Goal: Transaction & Acquisition: Book appointment/travel/reservation

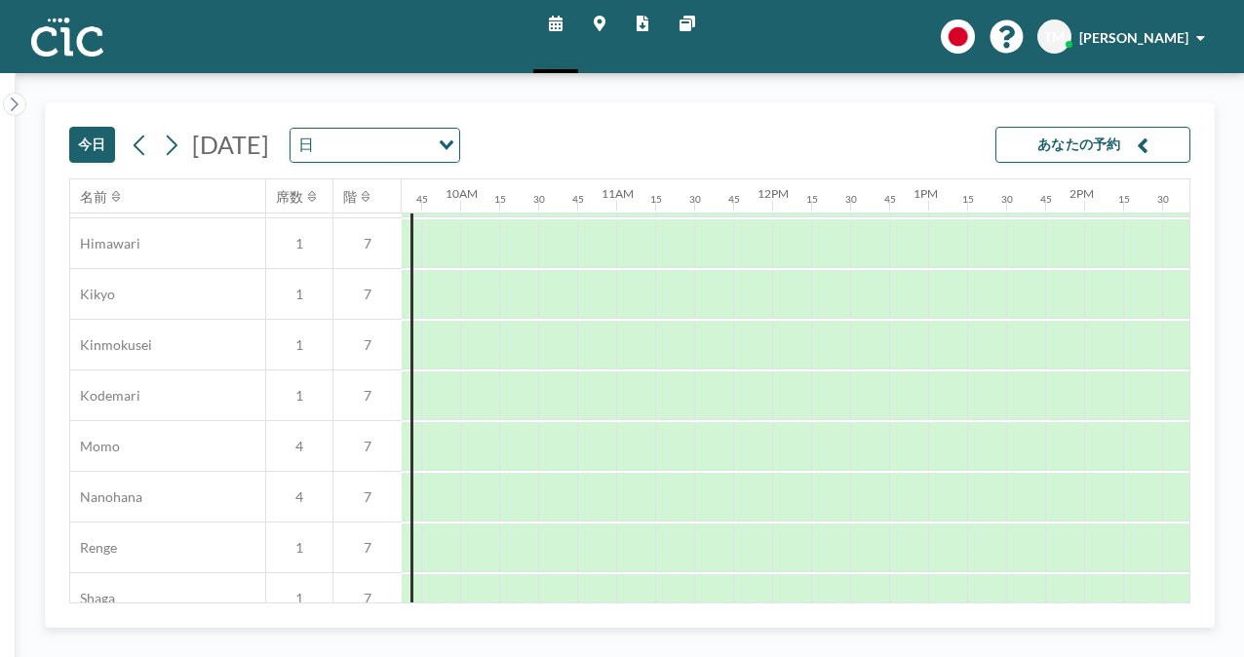
scroll to position [754, 1503]
click at [610, 451] on div at bounding box center [595, 446] width 39 height 49
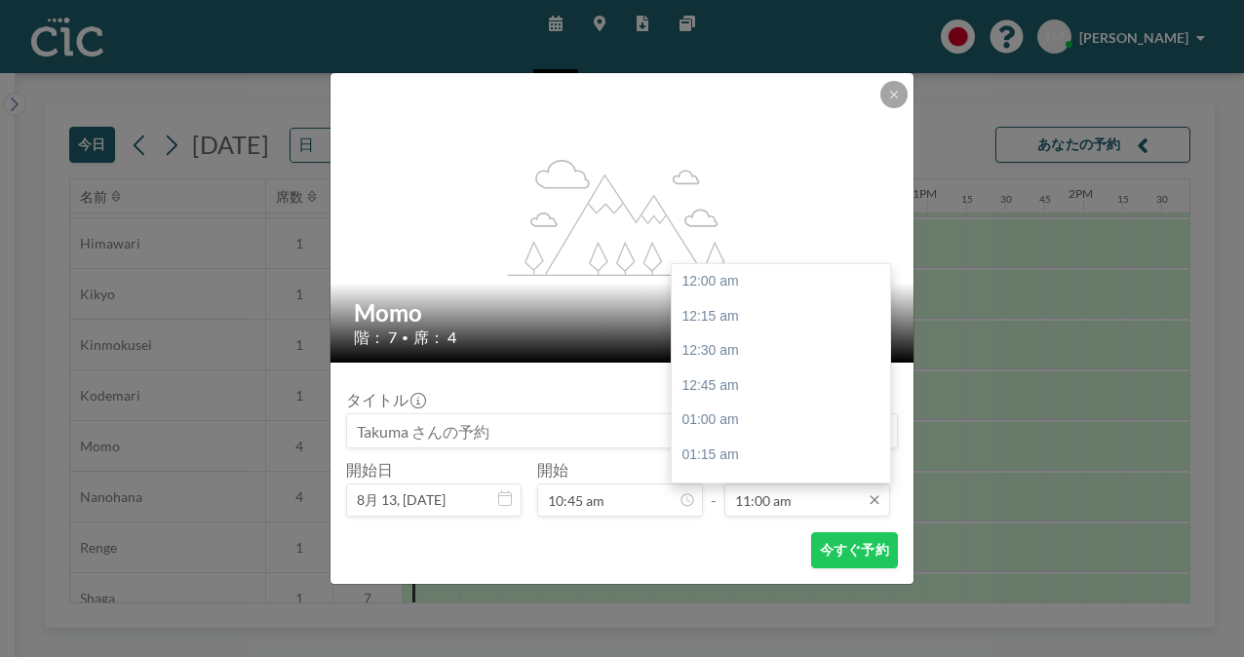
scroll to position [1527, 0]
click at [742, 378] on div "11:45 am" at bounding box center [786, 386] width 228 height 35
type input "11:45 am"
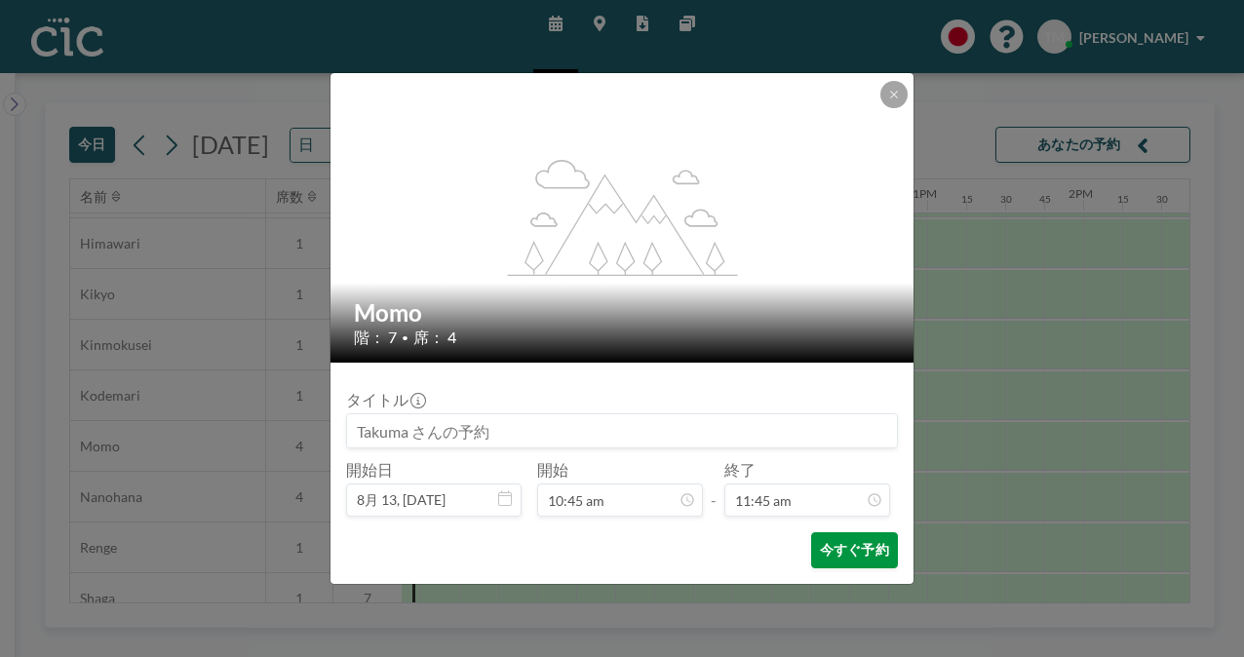
scroll to position [1632, 0]
click at [841, 550] on button "今すぐ予約" at bounding box center [854, 551] width 87 height 36
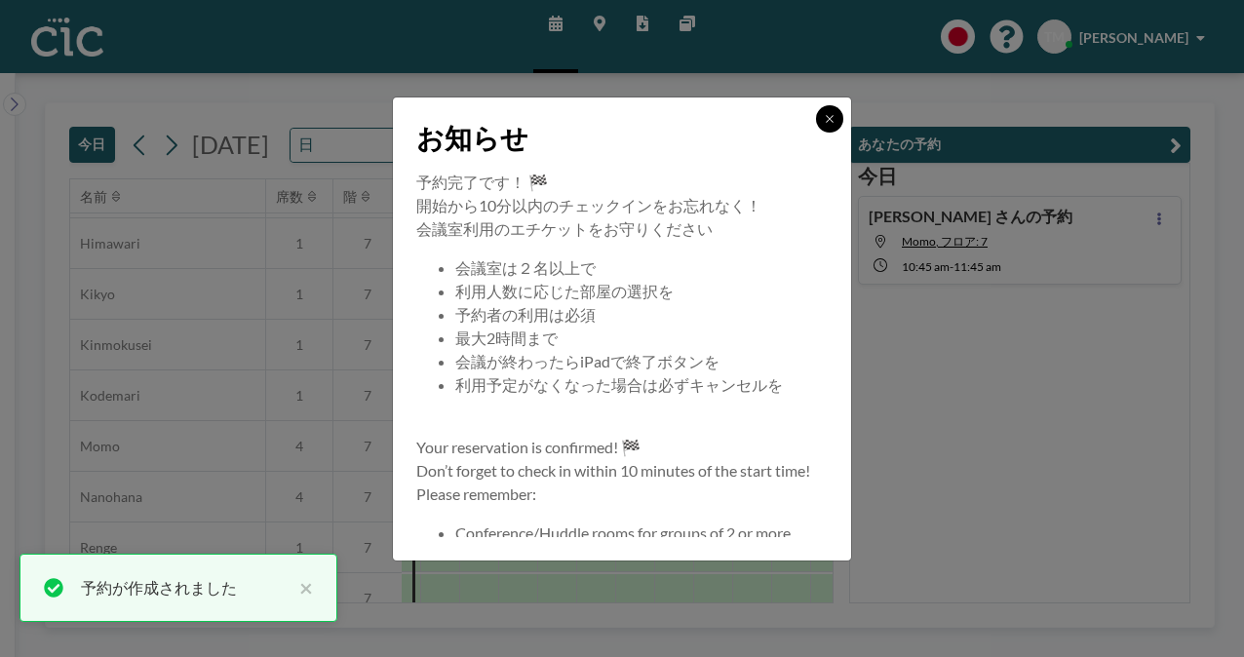
click at [831, 109] on button at bounding box center [829, 118] width 27 height 27
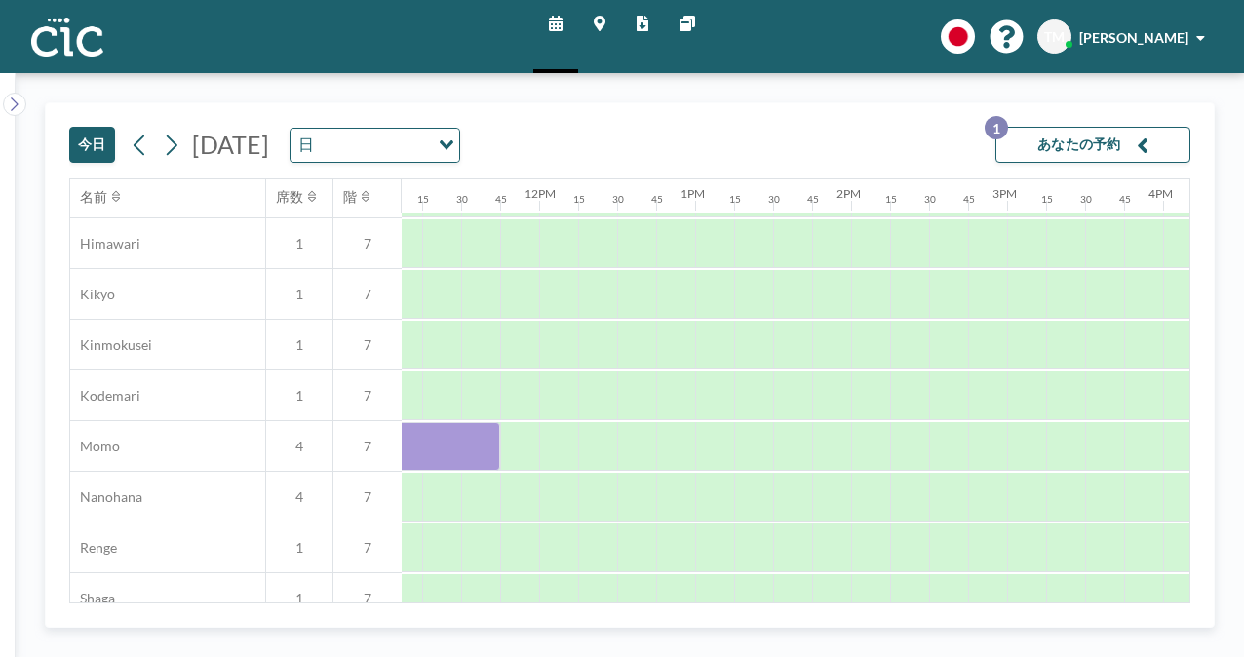
scroll to position [754, 1774]
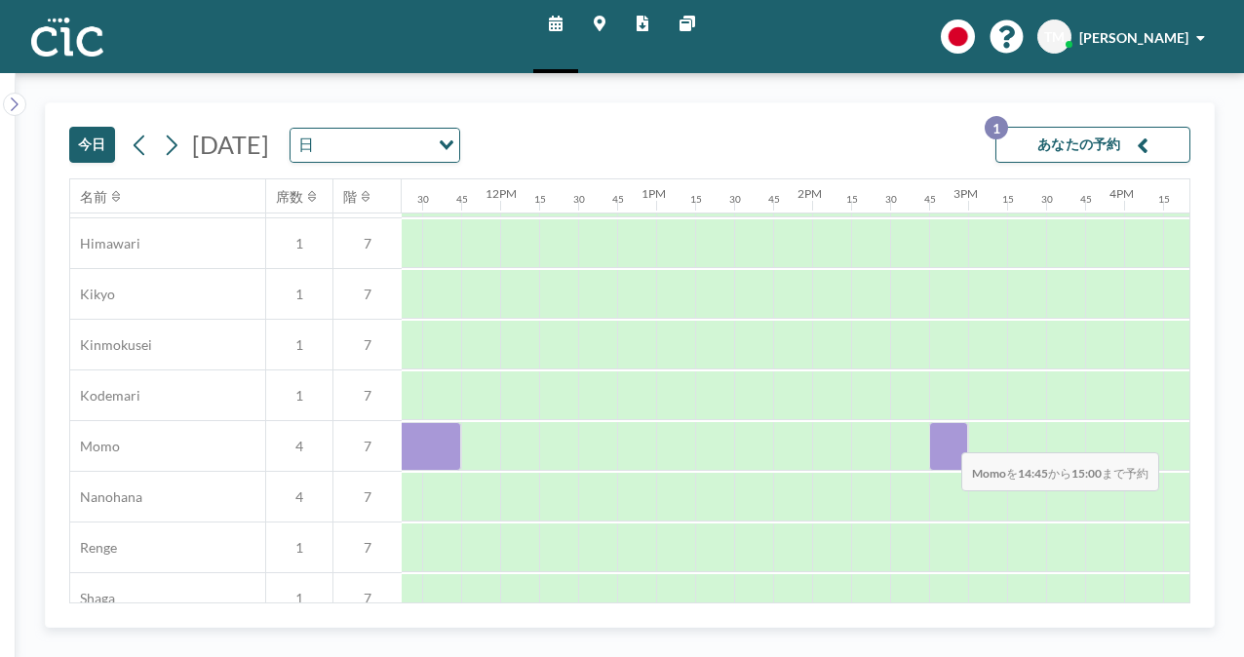
click at [946, 438] on div at bounding box center [948, 446] width 39 height 49
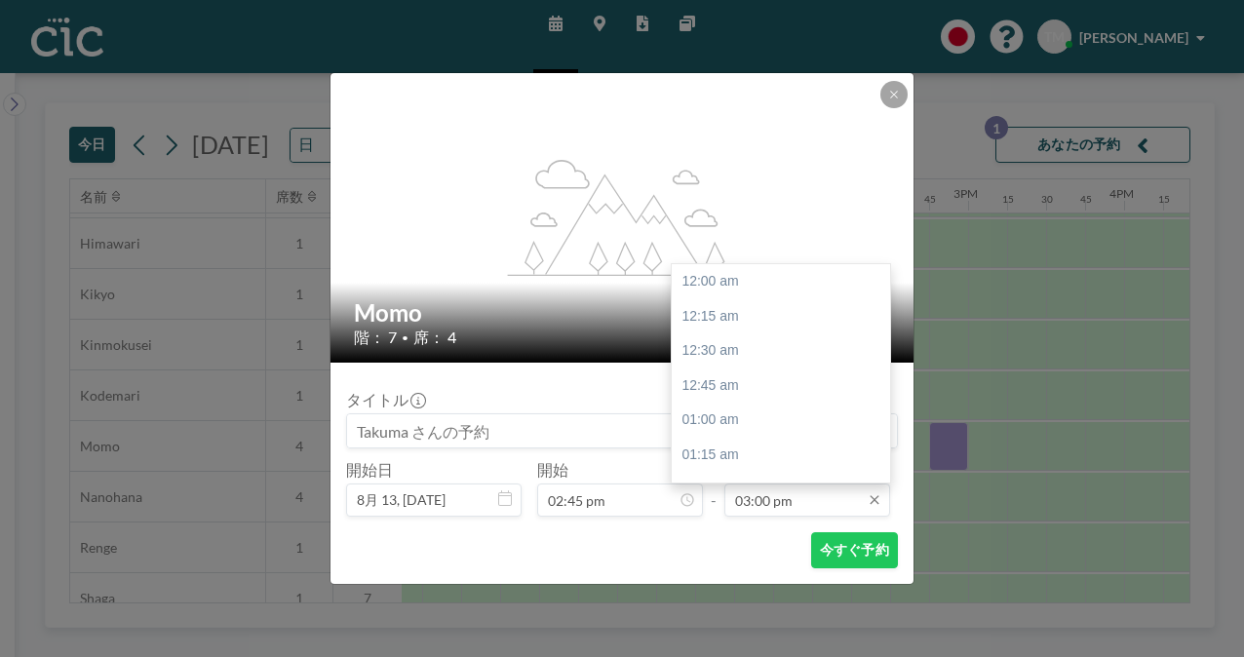
scroll to position [2083, 0]
click at [755, 378] on div "03:45 pm" at bounding box center [786, 385] width 228 height 35
type input "03:45 pm"
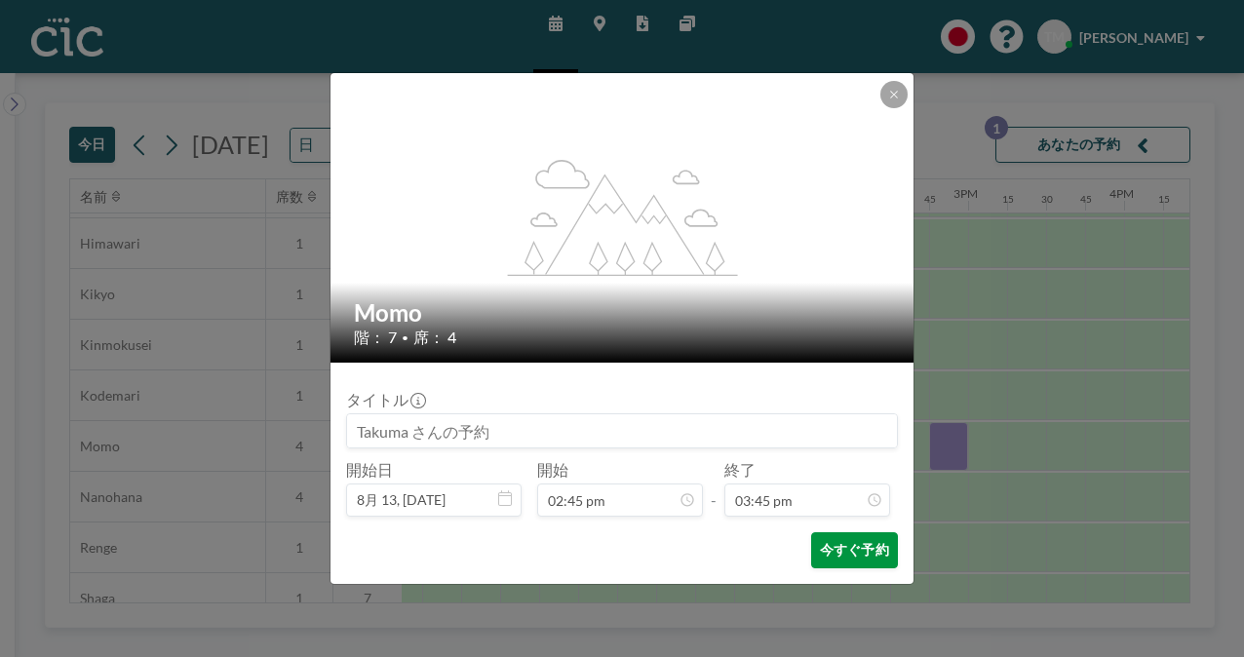
click at [856, 558] on button "今すぐ予約" at bounding box center [854, 551] width 87 height 36
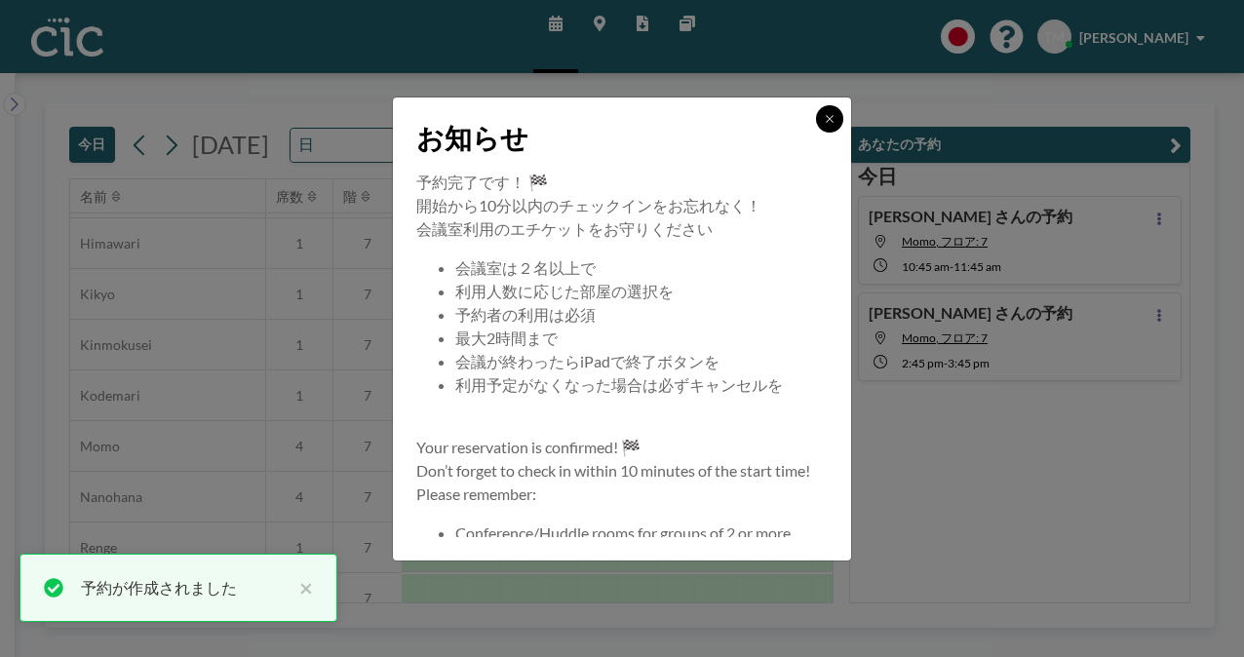
click at [834, 120] on icon at bounding box center [830, 119] width 12 height 12
